Goal: Transaction & Acquisition: Purchase product/service

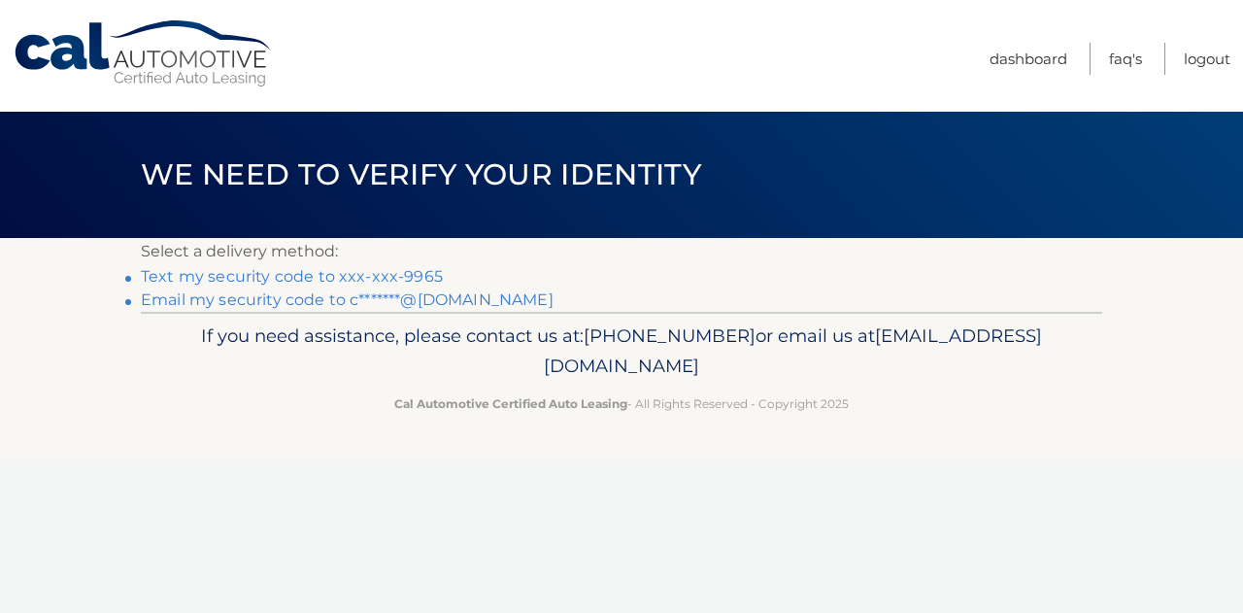
click at [310, 277] on link "Text my security code to xxx-xxx-9965" at bounding box center [292, 276] width 302 height 18
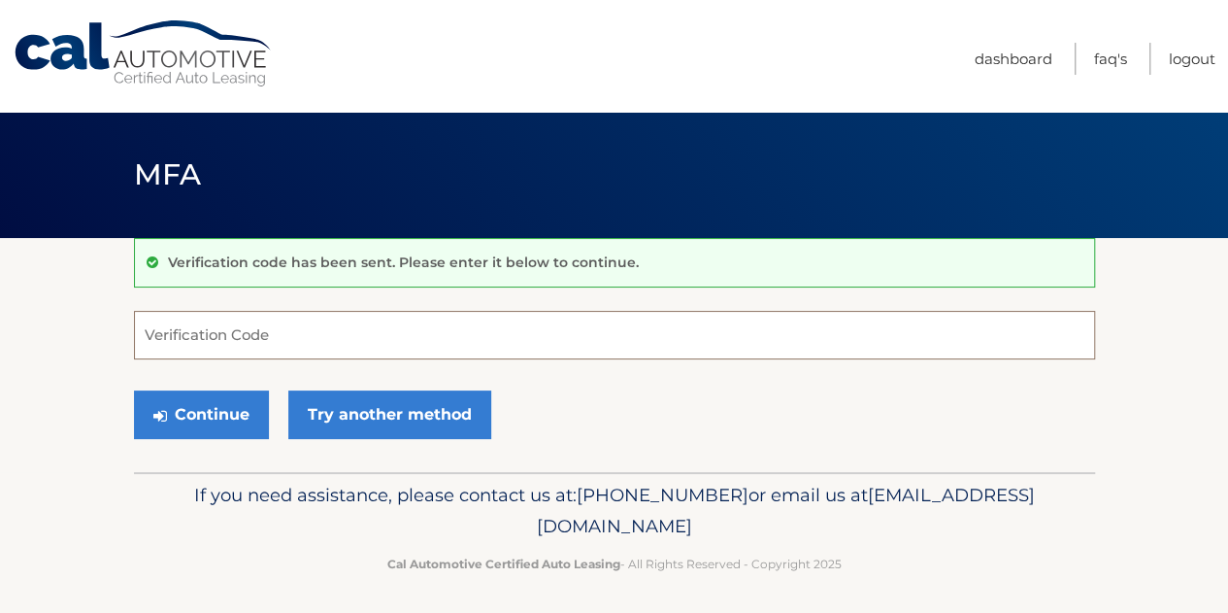
click at [357, 327] on input "Verification Code" at bounding box center [614, 335] width 961 height 49
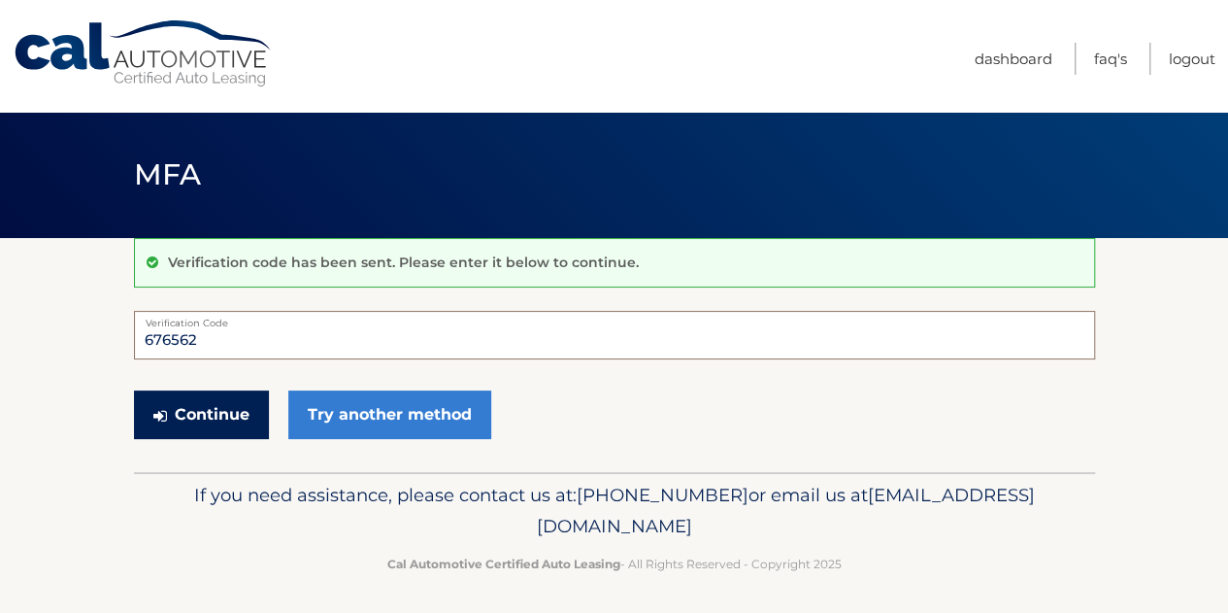
type input "676562"
click at [245, 411] on button "Continue" at bounding box center [201, 414] width 135 height 49
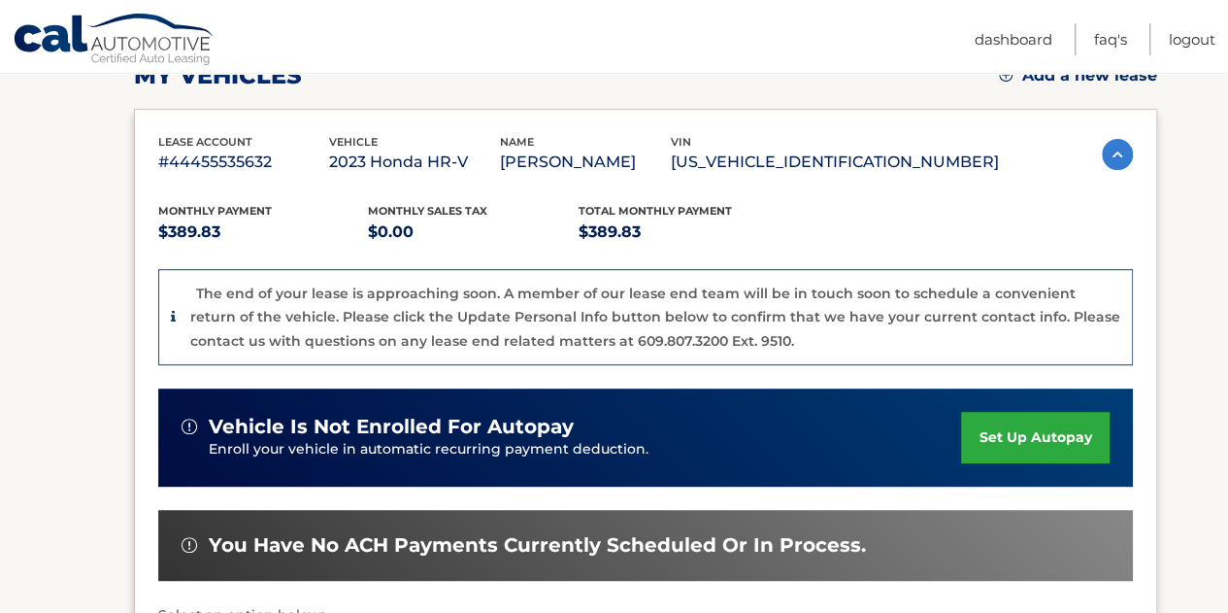
scroll to position [487, 0]
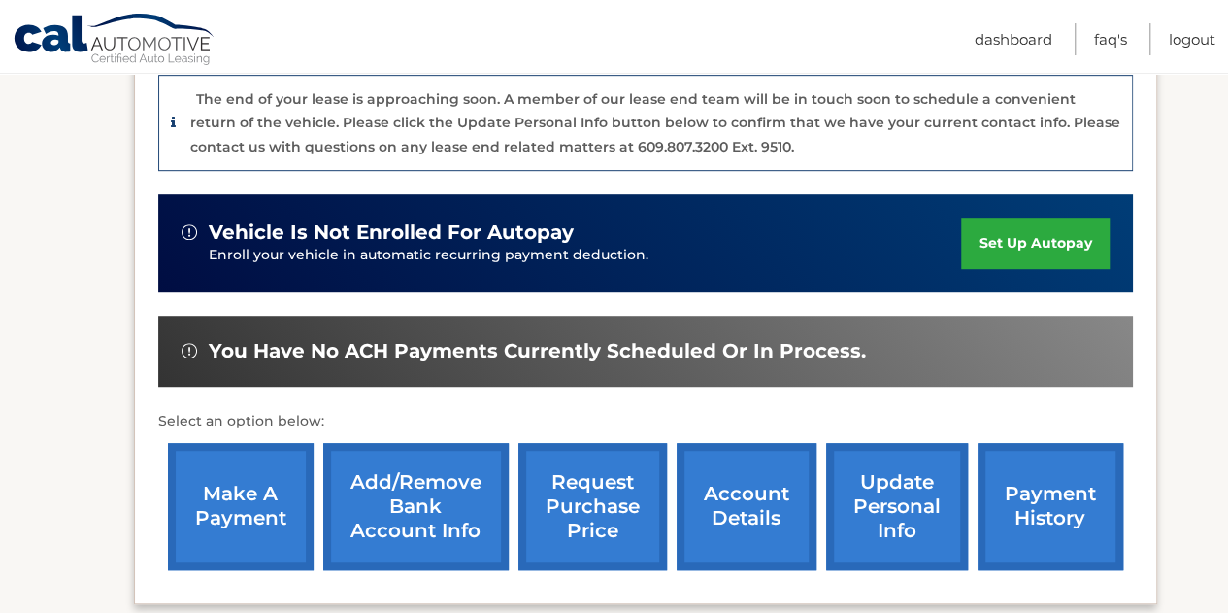
click at [262, 502] on link "make a payment" at bounding box center [241, 506] width 146 height 127
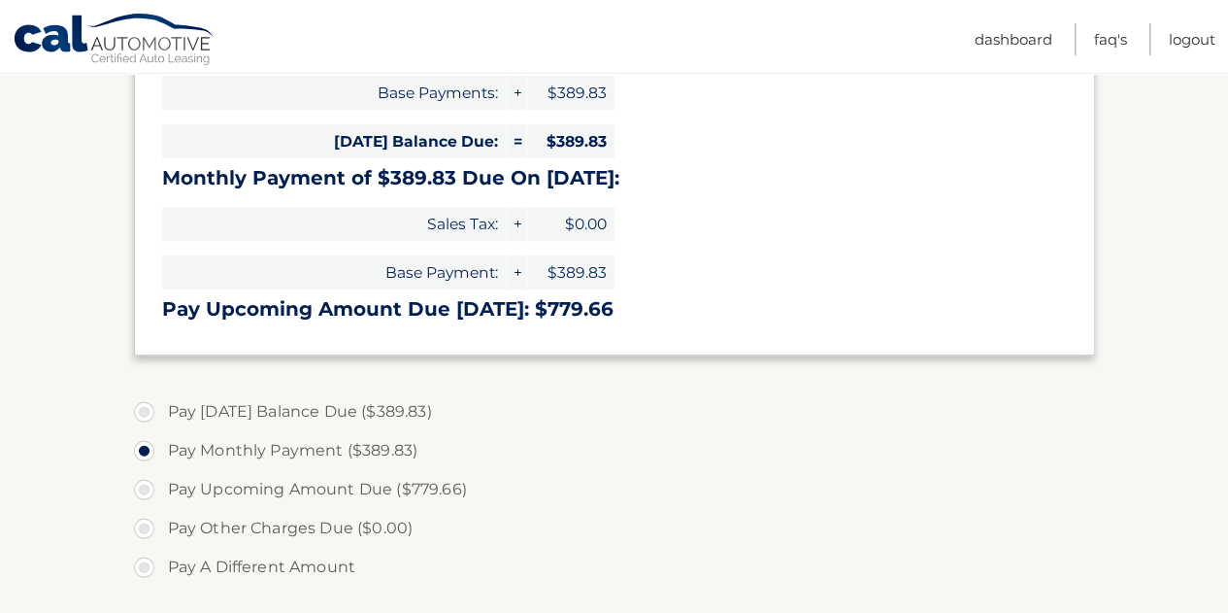
scroll to position [388, 0]
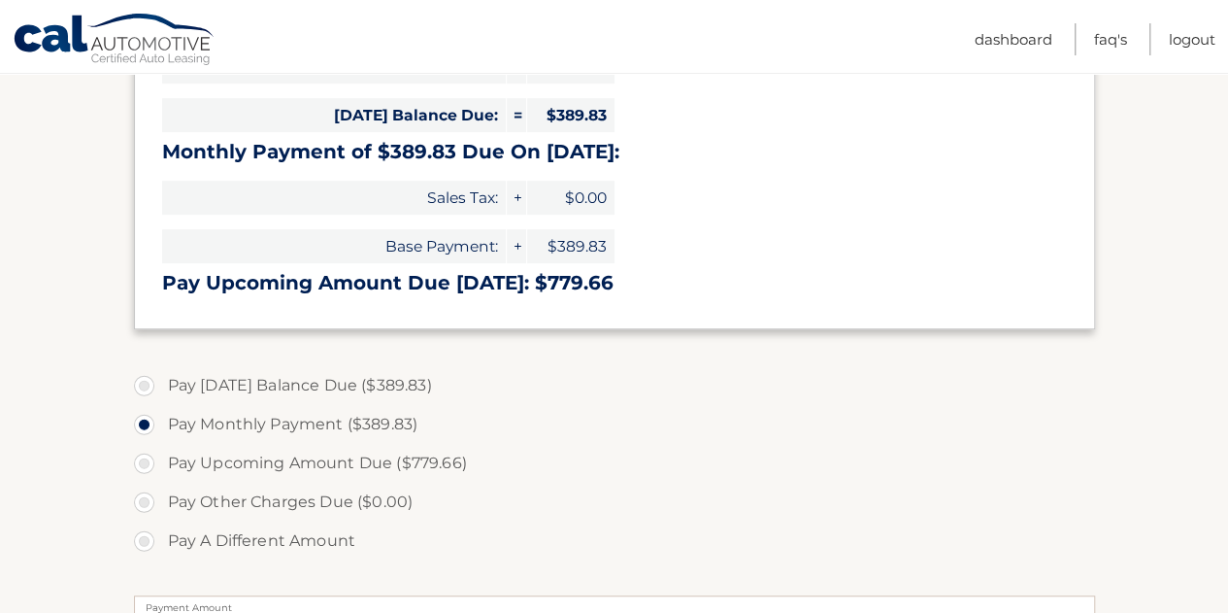
click at [153, 381] on label "Pay Today's Balance Due ($389.83)" at bounding box center [614, 385] width 961 height 39
click at [153, 381] on input "Pay Today's Balance Due ($389.83)" at bounding box center [151, 381] width 19 height 31
radio input "true"
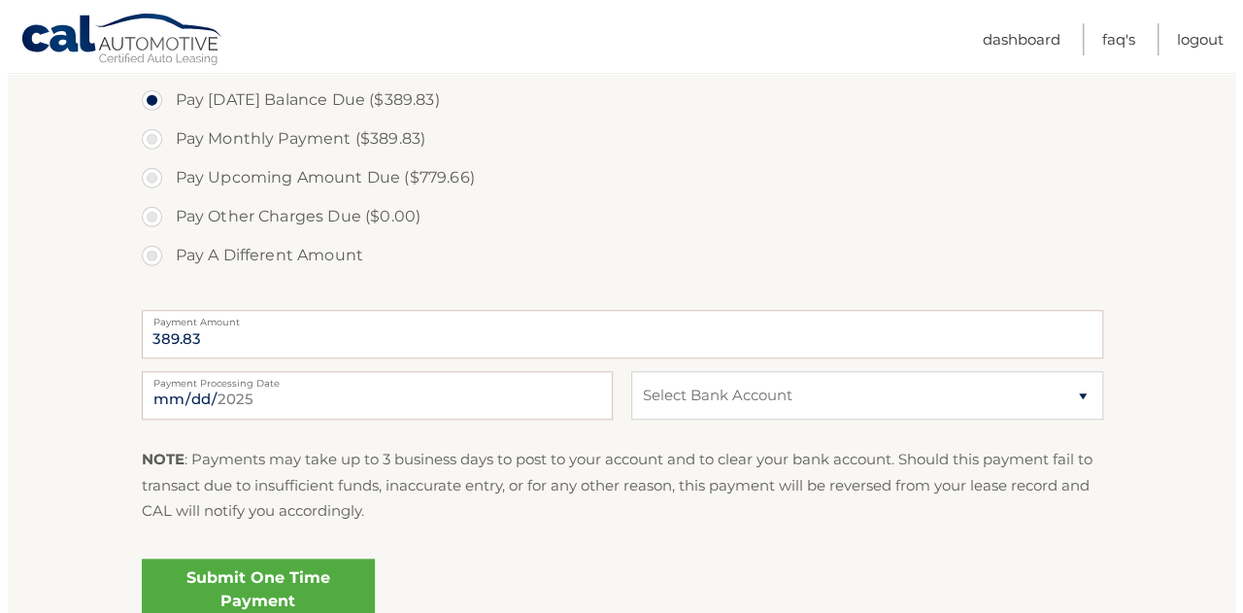
scroll to position [777, 0]
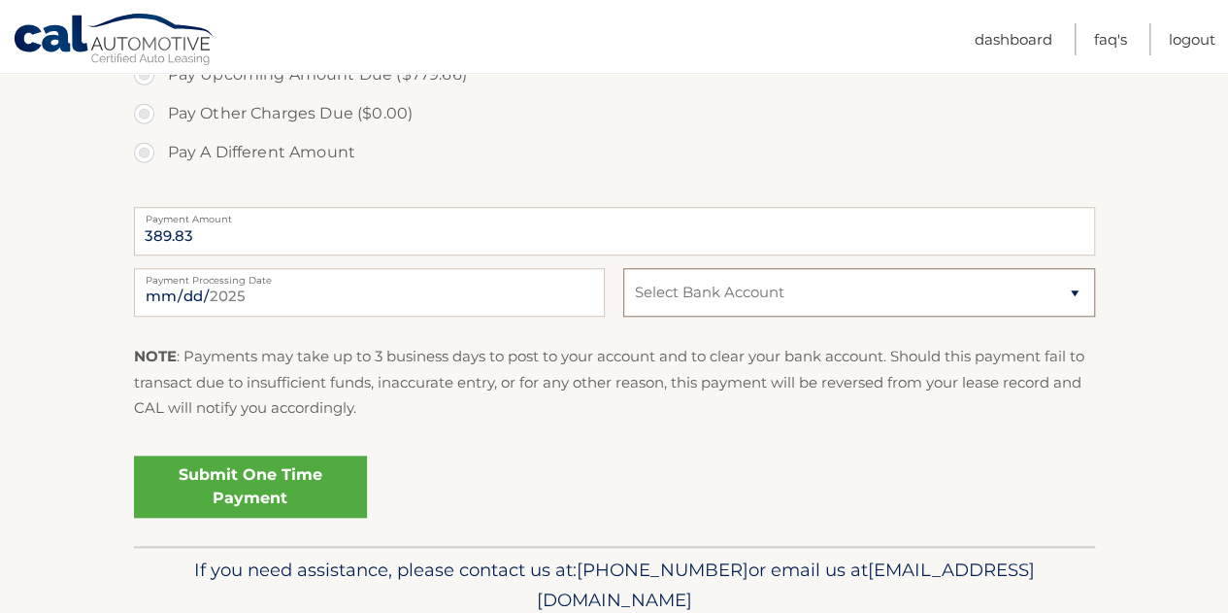
click at [703, 301] on select "Select Bank Account Checking ALLIANT CREDIT UNION *****8096 Checking TD BANK, N…" at bounding box center [858, 292] width 471 height 49
select select "Y2M1MDA0ZTgtMmJmZi00MmE2LTk5NzAtN2ZhMTBiM2QxMWNj"
click at [623, 268] on select "Select Bank Account Checking ALLIANT CREDIT UNION *****8096 Checking TD BANK, N…" at bounding box center [858, 292] width 471 height 49
click at [284, 498] on link "Submit One Time Payment" at bounding box center [250, 486] width 233 height 62
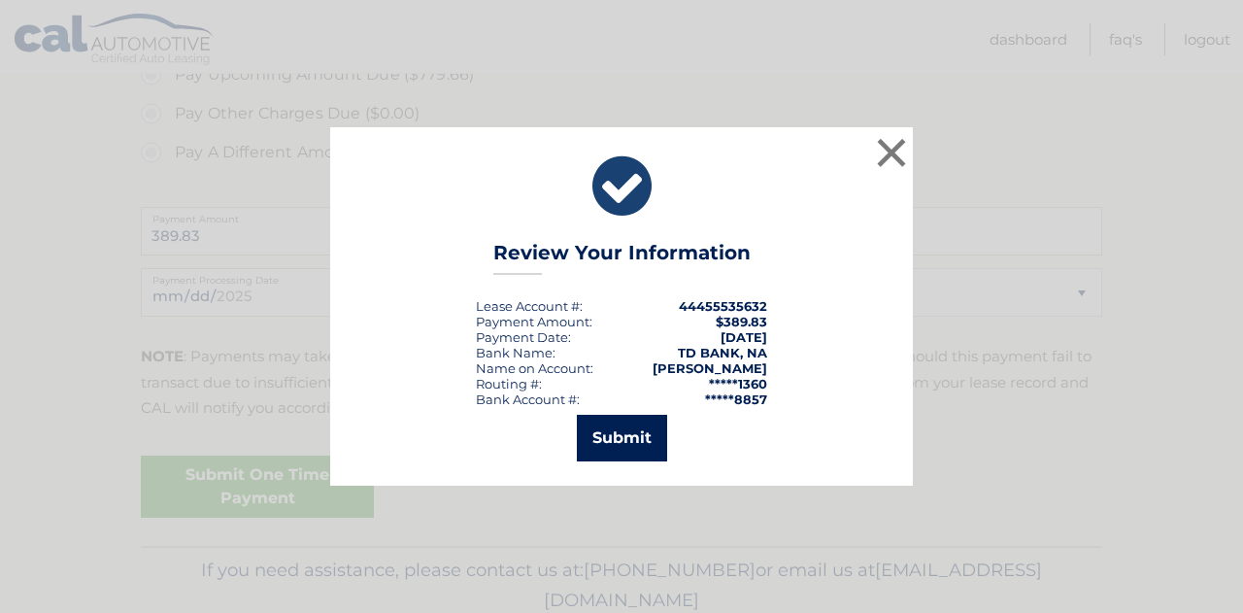
click at [642, 447] on button "Submit" at bounding box center [622, 438] width 90 height 47
